Goal: Check status: Check status

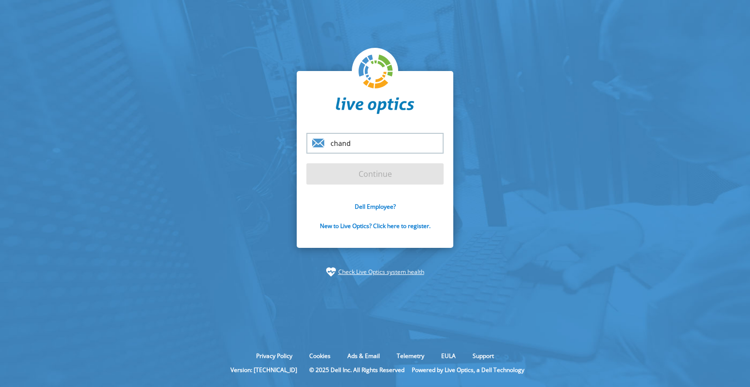
type input "chand"
click at [213, 186] on section "chand Continue Dell Employee? New to Live Optics? Click here to register. Check…" at bounding box center [375, 174] width 750 height 348
click at [390, 206] on link "Dell Employee?" at bounding box center [375, 207] width 41 height 8
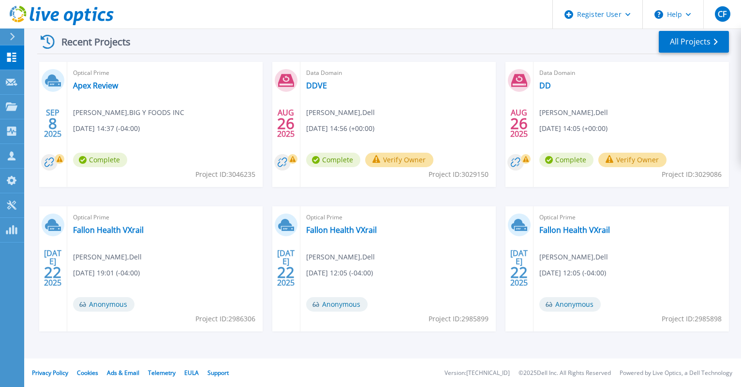
scroll to position [147, 0]
click at [264, 194] on div "[DATE] Optical Prime Apex Review [PERSON_NAME] , BIG Y FOODS INC [DATE] 14:37 (…" at bounding box center [378, 206] width 699 height 289
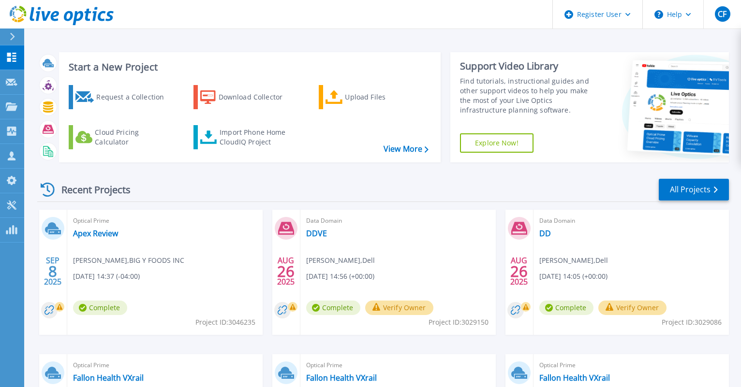
click at [207, 179] on div "Recent Projects All Projects" at bounding box center [382, 190] width 691 height 24
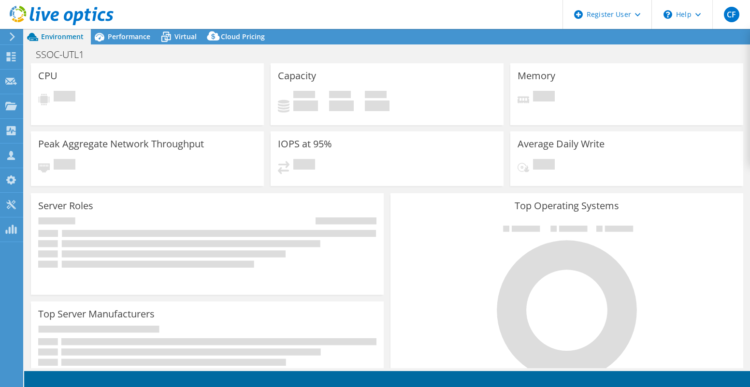
select select "USD"
